Goal: Information Seeking & Learning: Check status

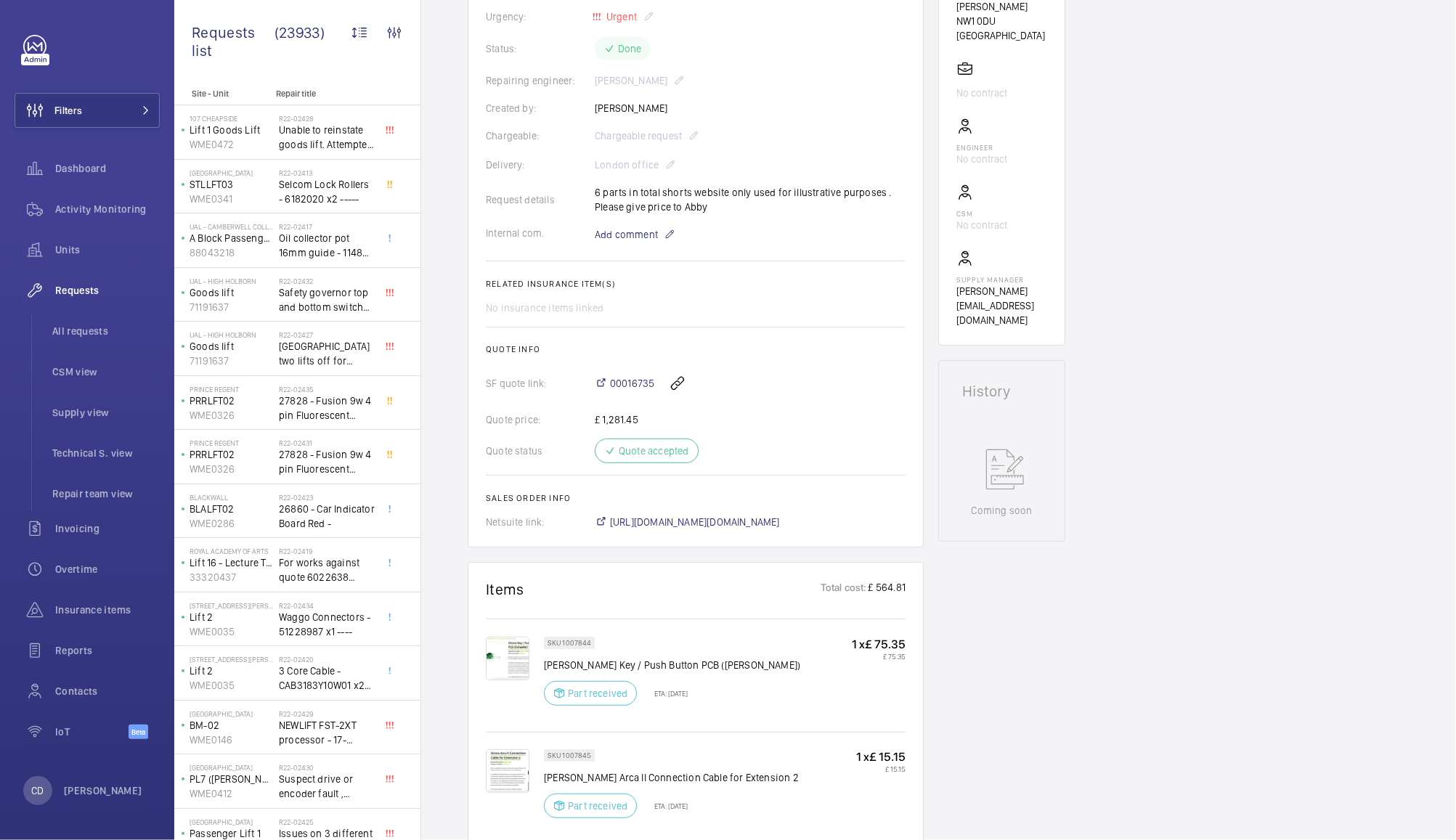
scroll to position [341, 0]
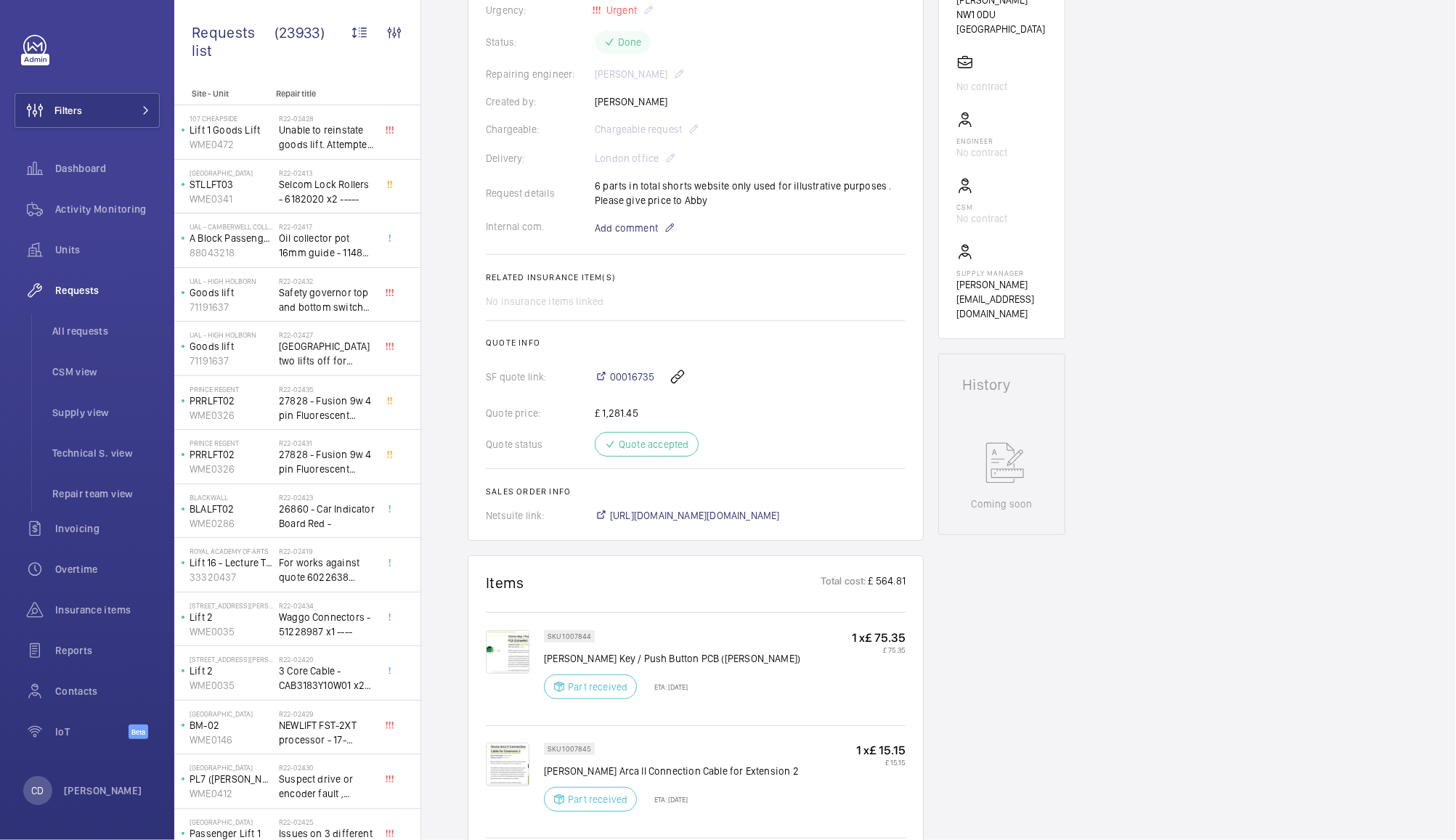
click at [516, 630] on img at bounding box center [508, 652] width 44 height 44
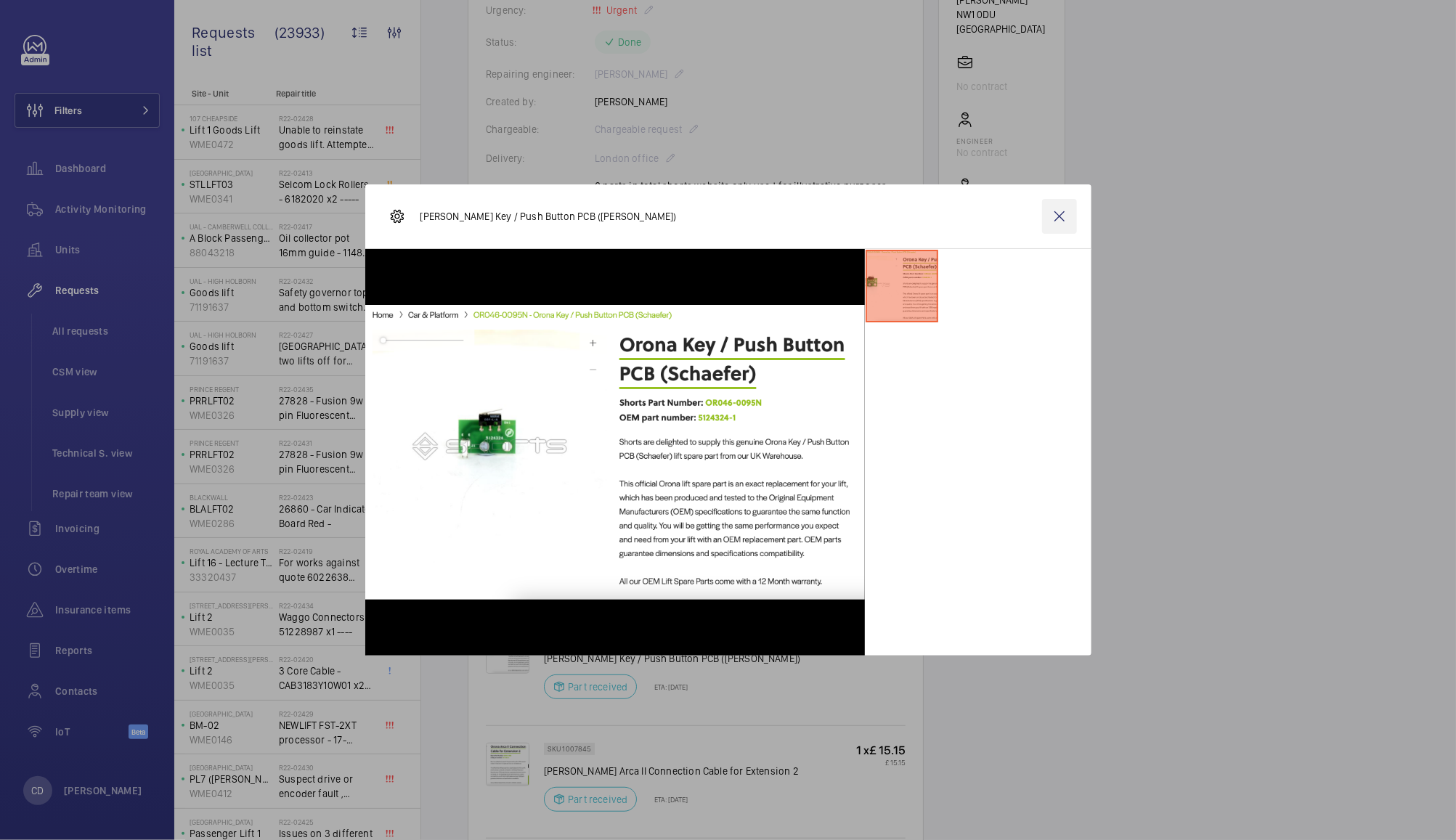
click at [1059, 216] on wm-front-icon-button at bounding box center [1059, 216] width 35 height 35
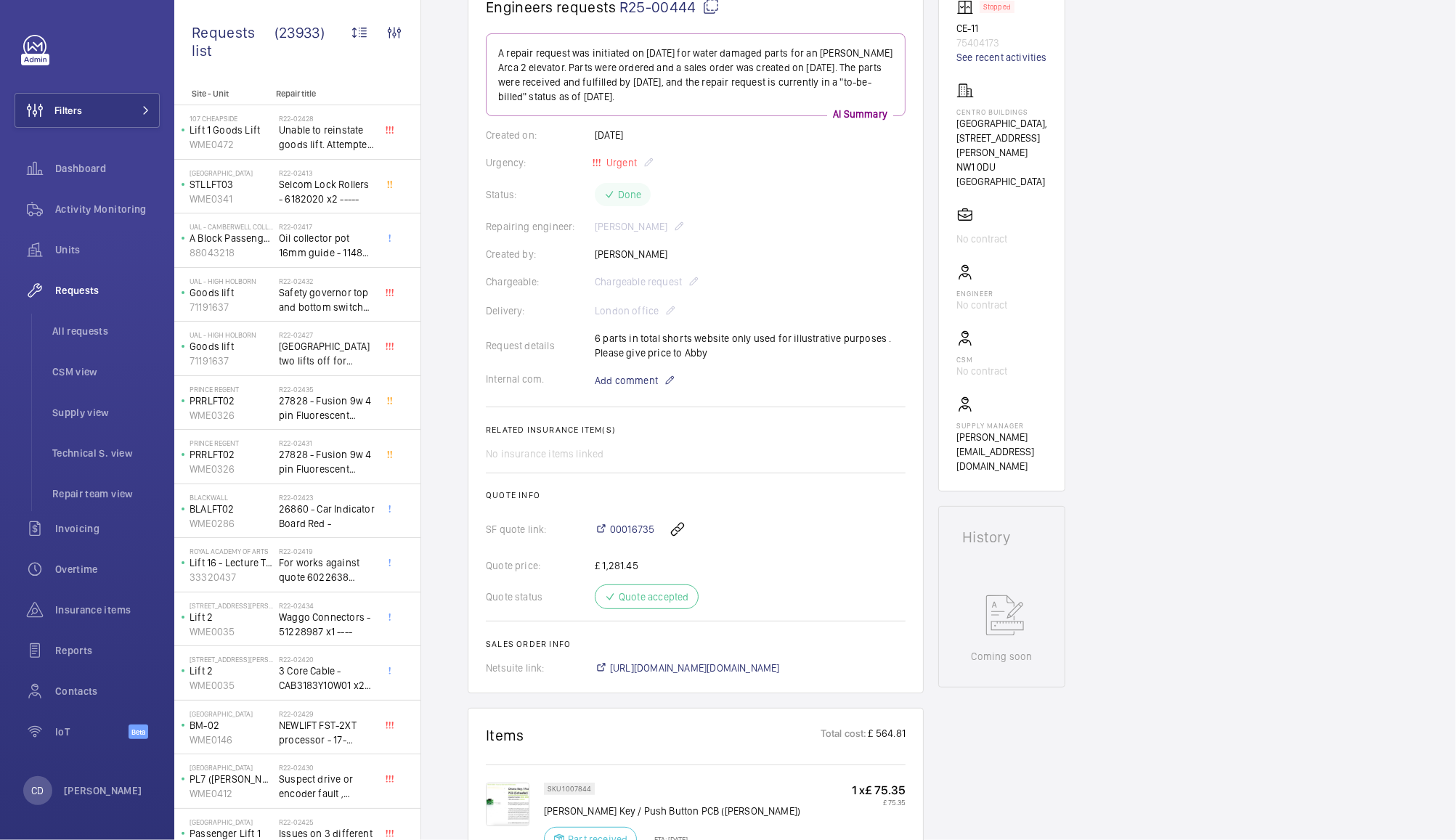
scroll to position [187, 0]
click at [135, 111] on span at bounding box center [142, 110] width 17 height 9
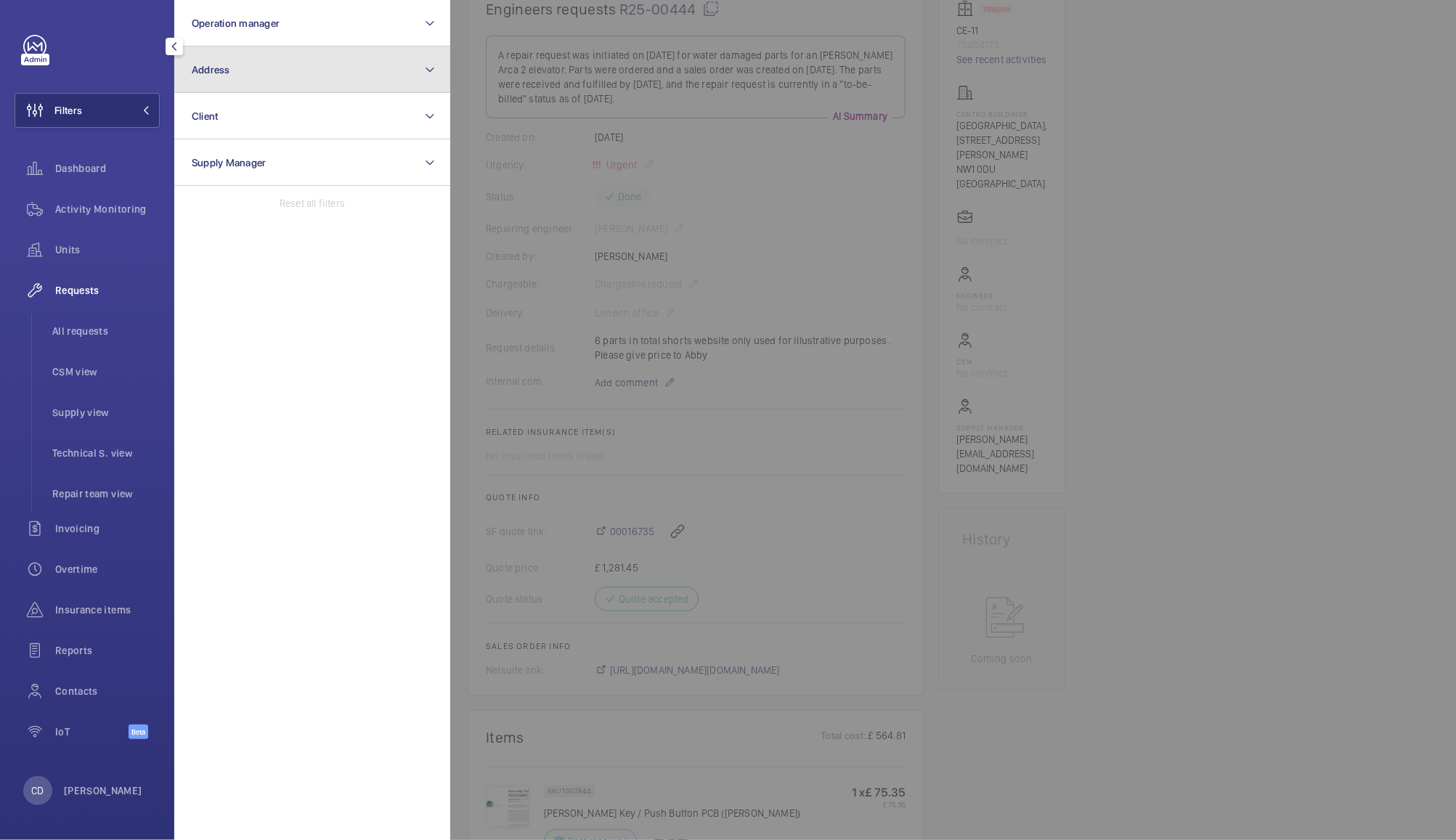
click at [262, 73] on button "Address" at bounding box center [312, 70] width 276 height 47
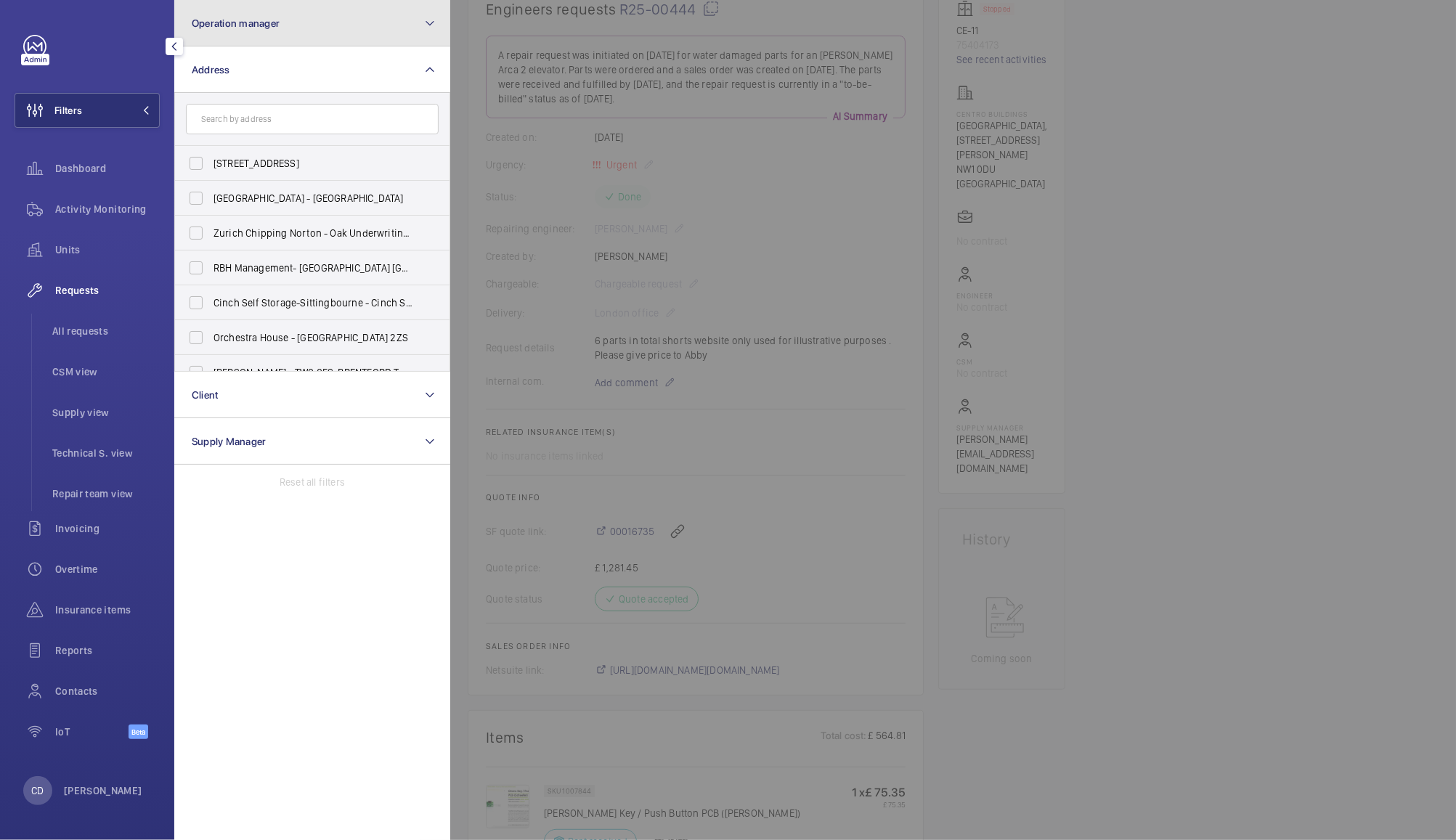
click at [319, 26] on button "Operation manager" at bounding box center [312, 23] width 276 height 47
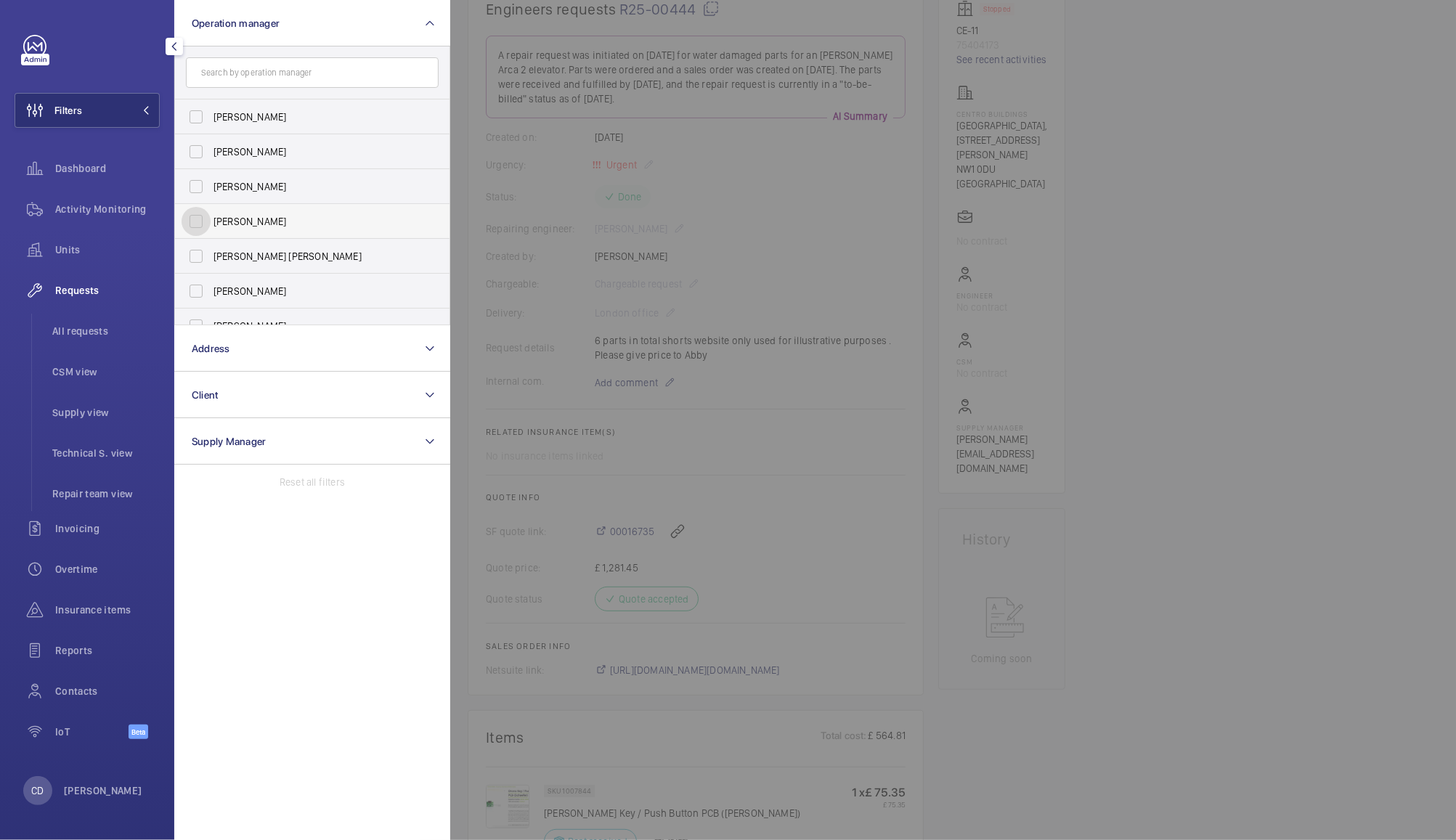
click at [199, 230] on input "[PERSON_NAME]" at bounding box center [195, 221] width 29 height 29
checkbox input "true"
click at [1275, 437] on div at bounding box center [1178, 420] width 1456 height 840
